Goal: Task Accomplishment & Management: Manage account settings

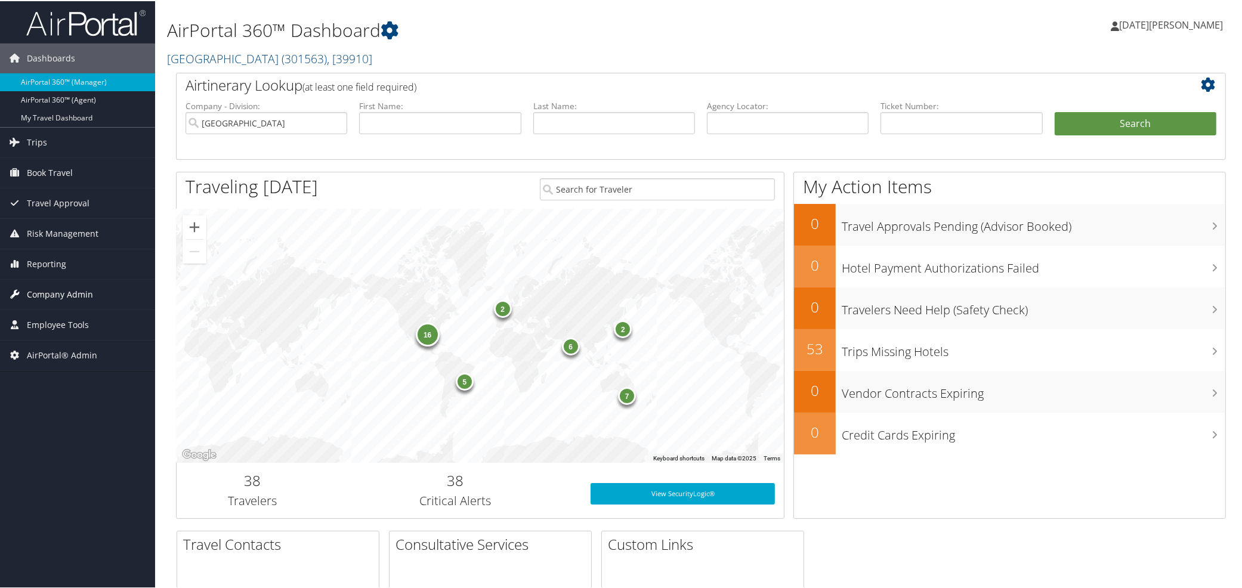
click at [51, 292] on span "Company Admin" at bounding box center [60, 294] width 66 height 30
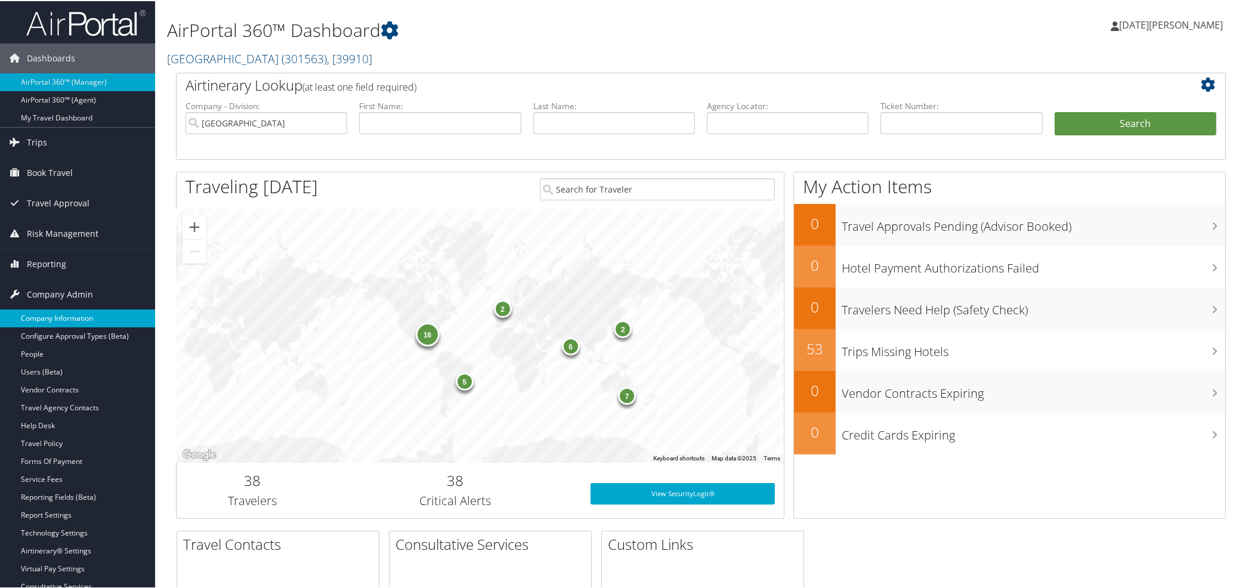
click at [55, 316] on link "Company Information" at bounding box center [77, 317] width 155 height 18
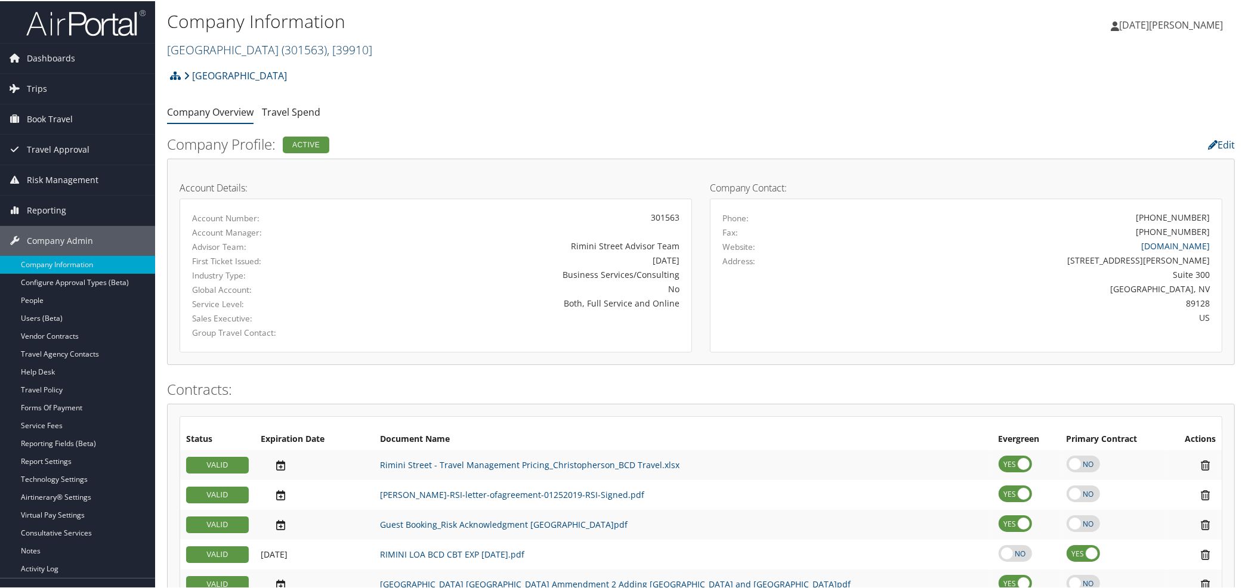
click at [282, 45] on span "( 301563 )" at bounding box center [304, 49] width 45 height 16
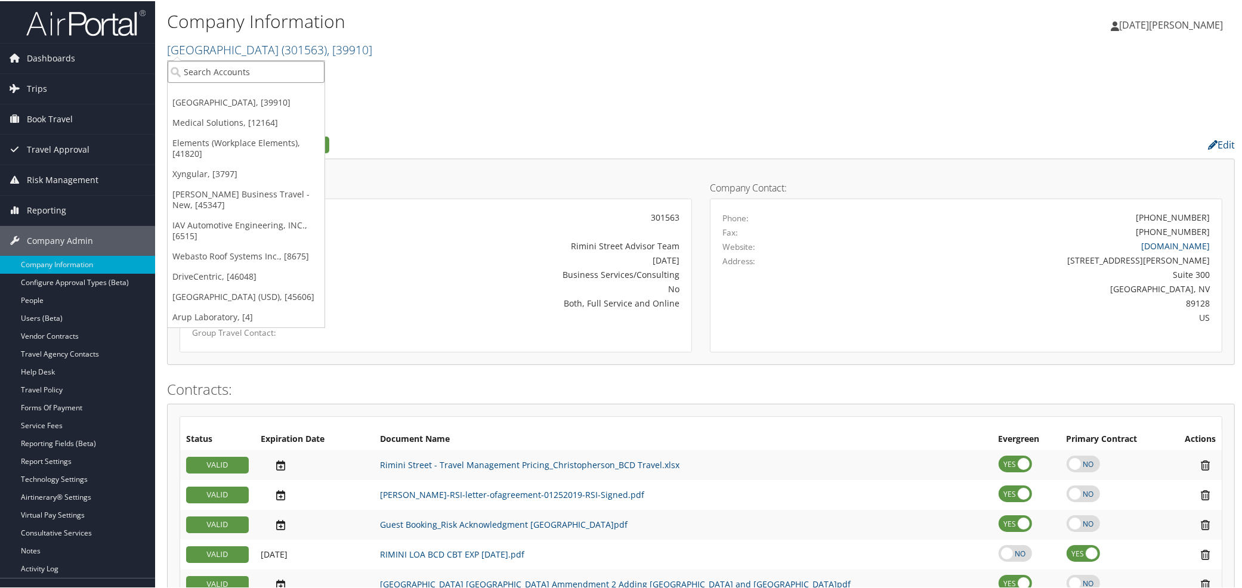
click at [193, 68] on input "search" at bounding box center [246, 71] width 157 height 22
paste input "302053"
type input "302053"
click at [208, 94] on div "[PERSON_NAME] & Son (302053), [45775]" at bounding box center [263, 92] width 204 height 11
